Goal: Task Accomplishment & Management: Complete application form

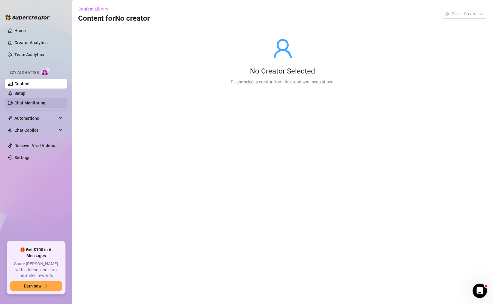
click at [30, 101] on link "Chat Monitoring" at bounding box center [29, 103] width 31 height 5
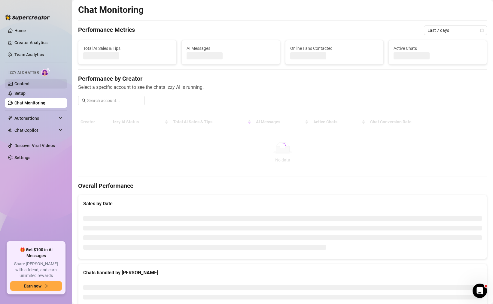
click at [25, 86] on link "Content" at bounding box center [21, 83] width 15 height 5
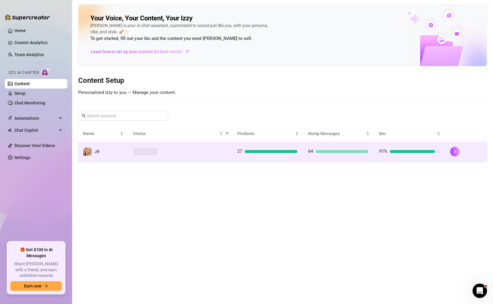
click at [189, 157] on td at bounding box center [180, 152] width 104 height 20
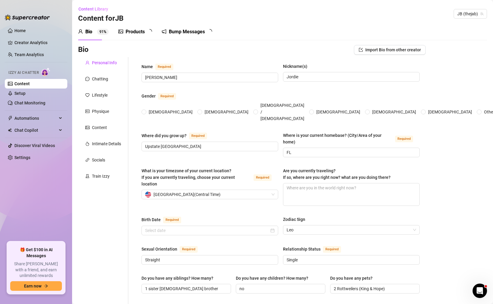
radio input "true"
type input "[DATE]"
click at [98, 174] on div "Train Izzy" at bounding box center [101, 176] width 18 height 7
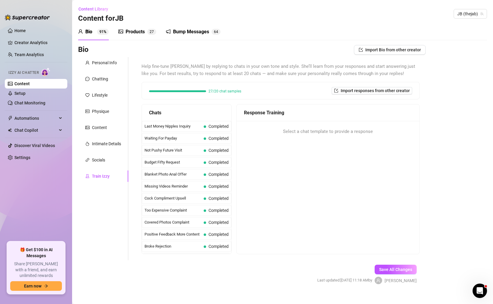
click at [127, 263] on form "Personal Info Chatting Lifestyle Physique Content Intimate Details Socials Trai…" at bounding box center [252, 176] width 348 height 238
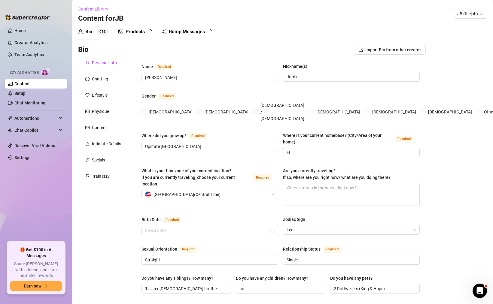
radio input "true"
type input "[DATE]"
click at [110, 177] on div "Train Izzy" at bounding box center [103, 176] width 50 height 11
radio input "true"
type input "[DATE]"
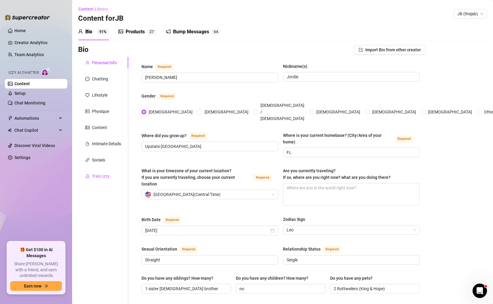
click at [105, 179] on div "Train Izzy" at bounding box center [101, 176] width 18 height 7
radio input "true"
type input "[DATE]"
click at [36, 101] on link "Chat Monitoring" at bounding box center [29, 103] width 31 height 5
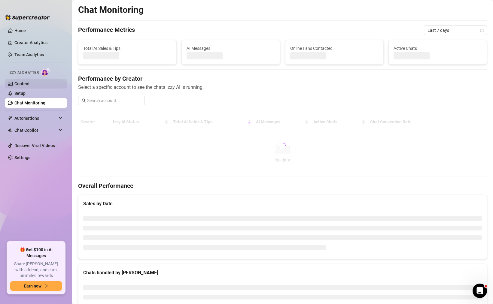
click at [30, 84] on link "Content" at bounding box center [21, 83] width 15 height 5
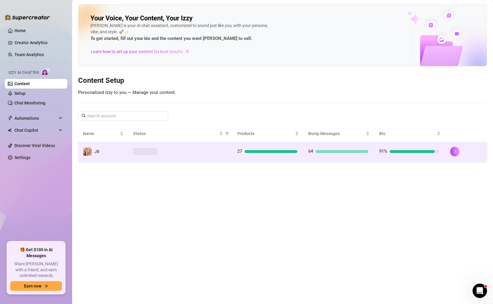
click at [131, 152] on td at bounding box center [180, 152] width 104 height 20
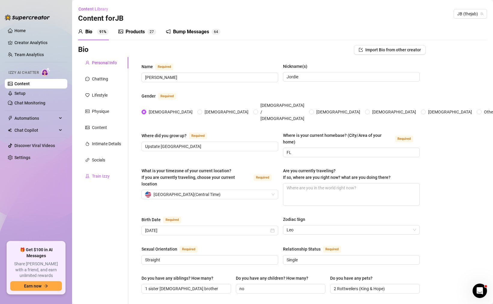
click at [106, 175] on div "Train Izzy" at bounding box center [101, 176] width 18 height 7
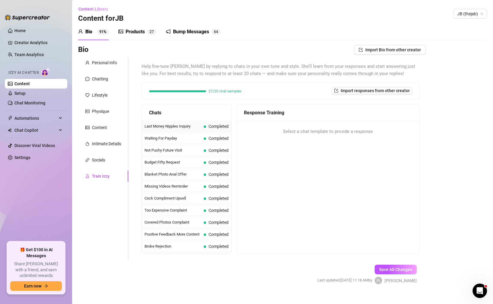
click at [182, 129] on div "Last Money Nipples Inquiry Completed" at bounding box center [187, 126] width 90 height 11
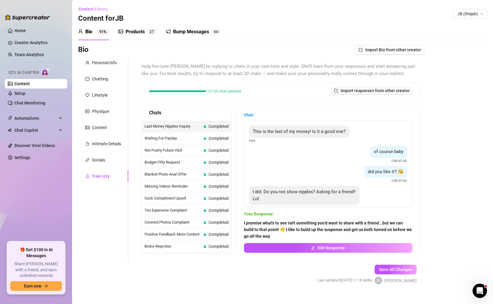
click at [210, 92] on span "27/20 chat samples" at bounding box center [224, 92] width 33 height 4
click at [208, 91] on span "27/20 chat samples" at bounding box center [224, 92] width 33 height 4
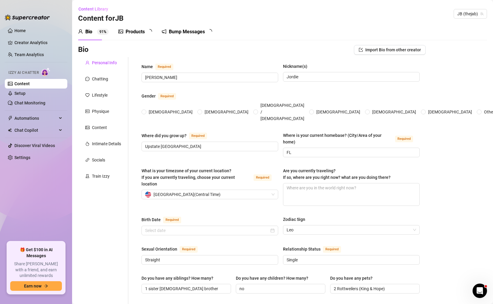
radio input "true"
type input "[DATE]"
click at [105, 175] on div "Train Izzy" at bounding box center [101, 176] width 18 height 7
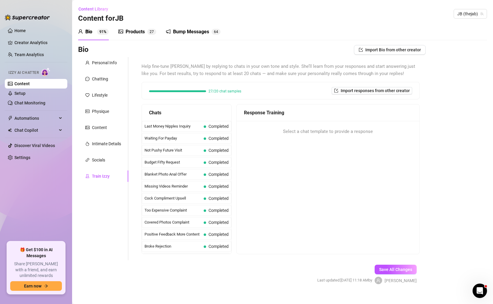
click at [231, 106] on div "Chats" at bounding box center [187, 113] width 90 height 17
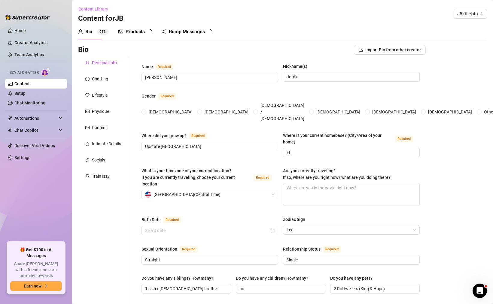
radio input "true"
type input "[DATE]"
click at [89, 177] on icon "experiment" at bounding box center [87, 176] width 4 height 4
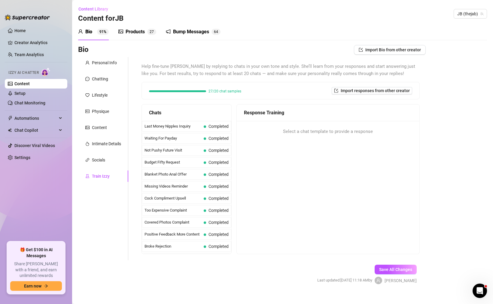
click at [454, 115] on div "Bio Import Bio from other creator Personal Info Chatting Lifestyle Physique Con…" at bounding box center [282, 170] width 409 height 250
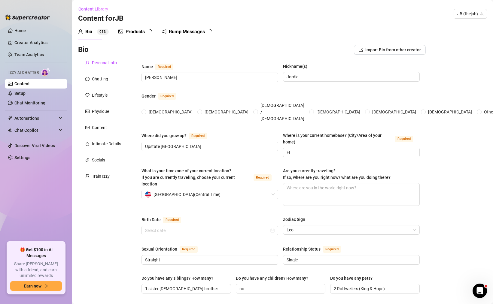
radio input "true"
type input "[DATE]"
click at [99, 178] on div "Train Izzy" at bounding box center [101, 176] width 18 height 7
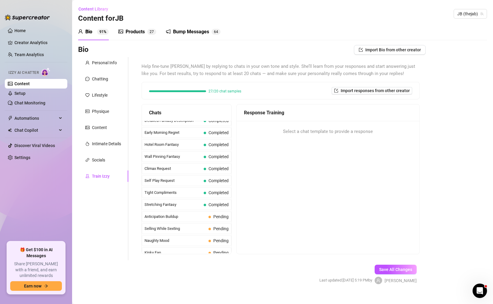
scroll to position [242, 0]
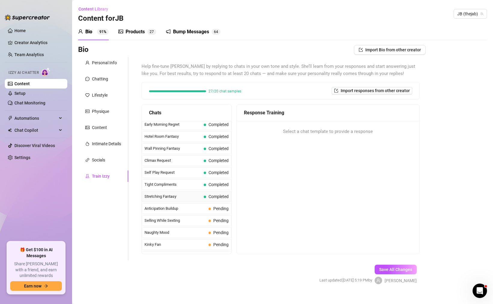
click at [184, 192] on div "Stretching Fantasy Completed" at bounding box center [187, 196] width 90 height 11
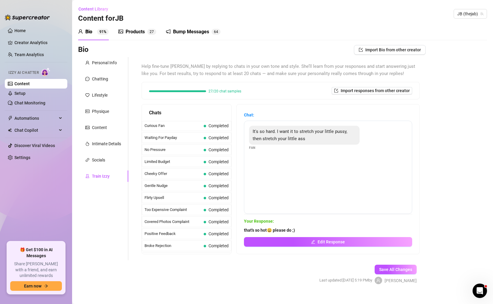
scroll to position [0, 0]
click at [179, 154] on div "No Pressure Completed" at bounding box center [187, 150] width 90 height 11
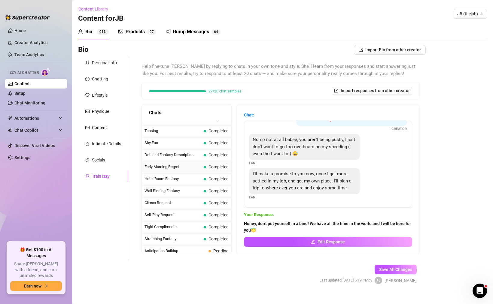
scroll to position [183, 0]
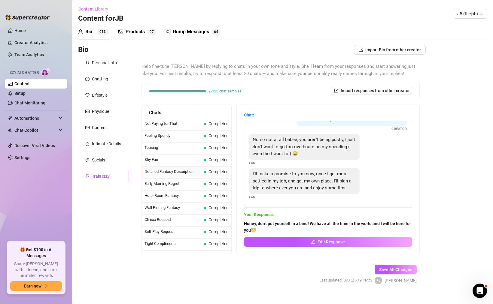
click at [160, 173] on span "Detailed Fantasy Description" at bounding box center [172, 172] width 57 height 6
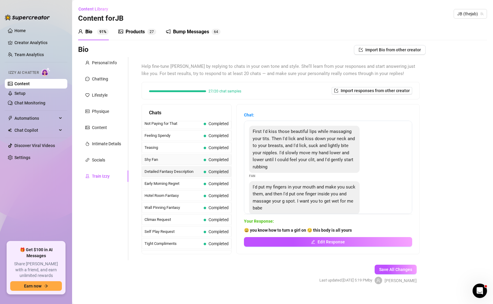
click at [164, 163] on div "Shy Fan Completed" at bounding box center [187, 159] width 90 height 11
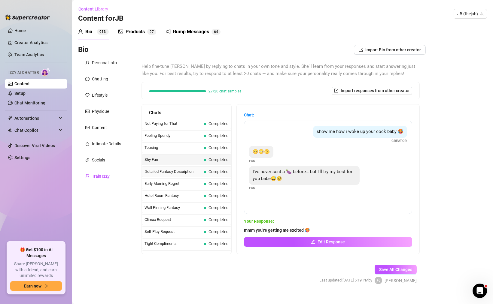
click at [167, 175] on div "Detailed Fantasy Description Completed" at bounding box center [187, 171] width 90 height 11
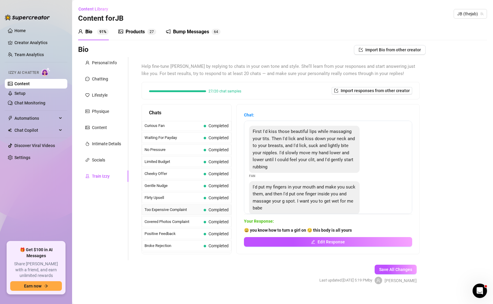
scroll to position [0, 0]
